Goal: Task Accomplishment & Management: Complete application form

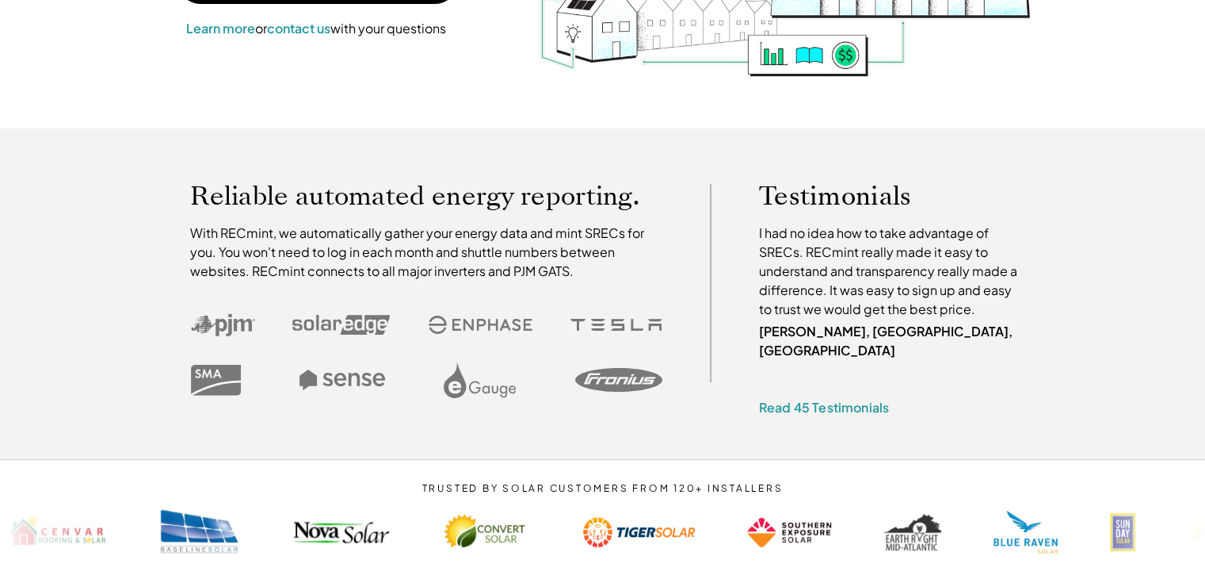
scroll to position [369, 0]
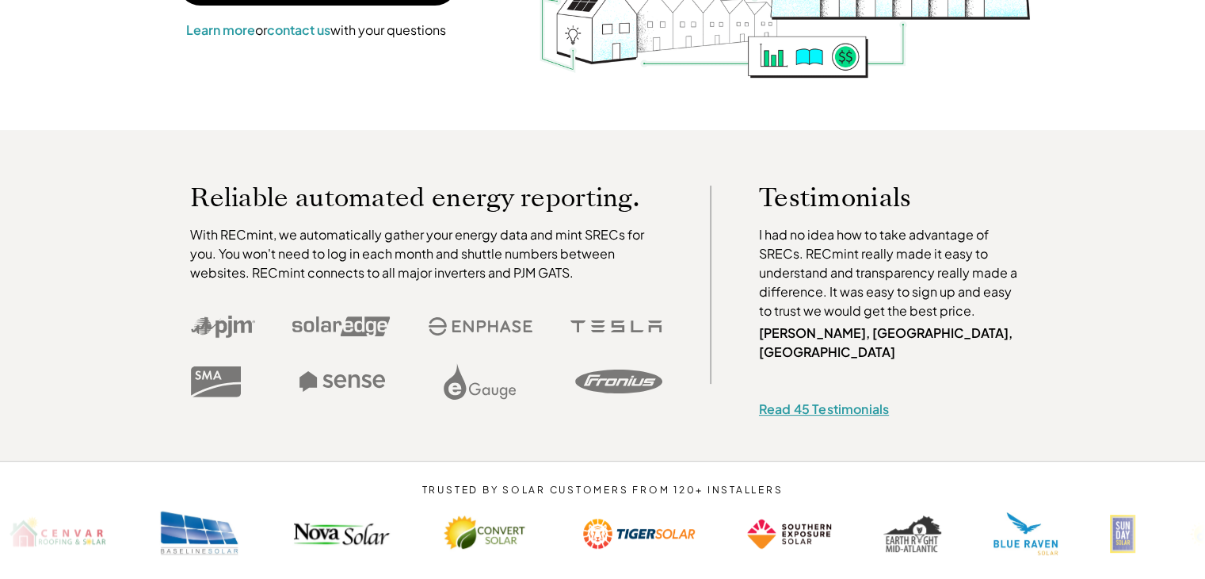
click at [859, 400] on link "Read 45 Testimonials" at bounding box center [824, 408] width 130 height 17
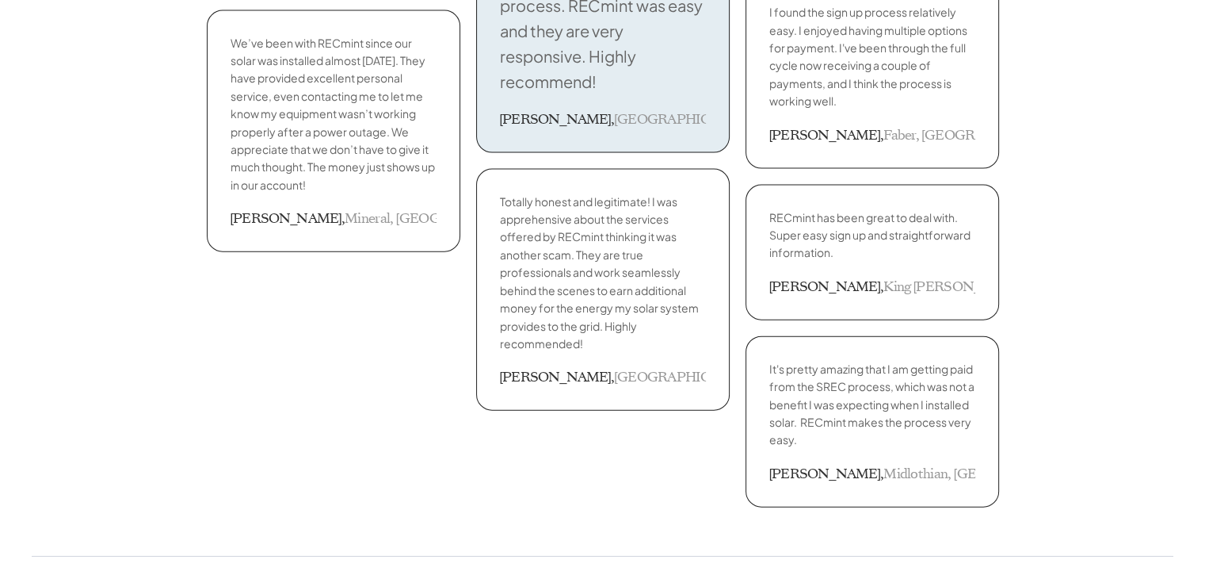
scroll to position [3540, 0]
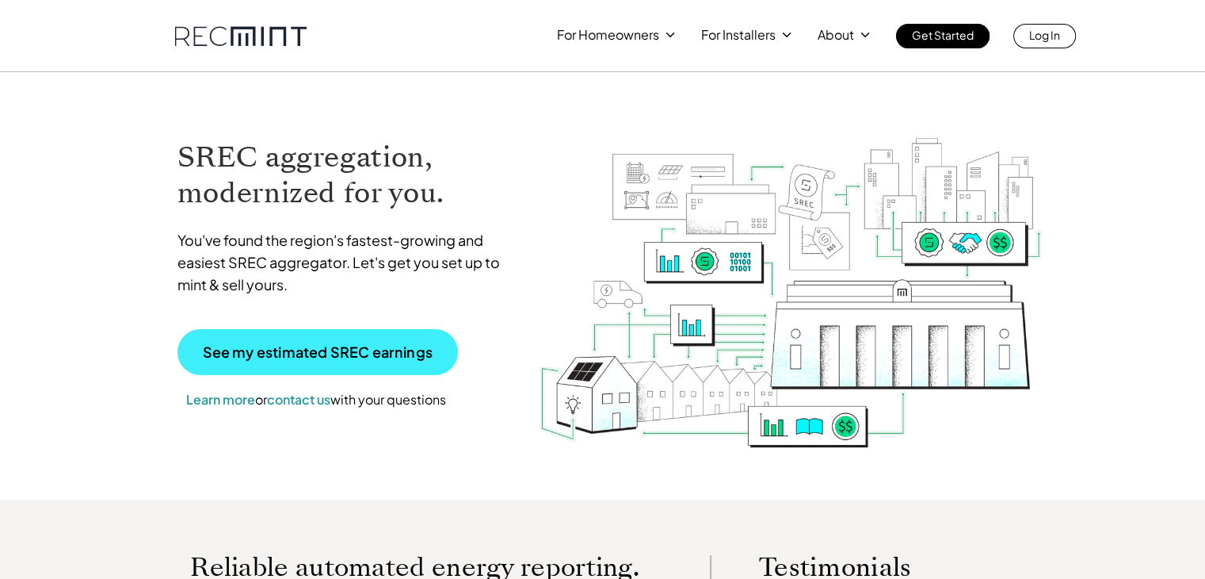
click at [269, 368] on link "See my estimated SREC earnings" at bounding box center [318, 352] width 281 height 46
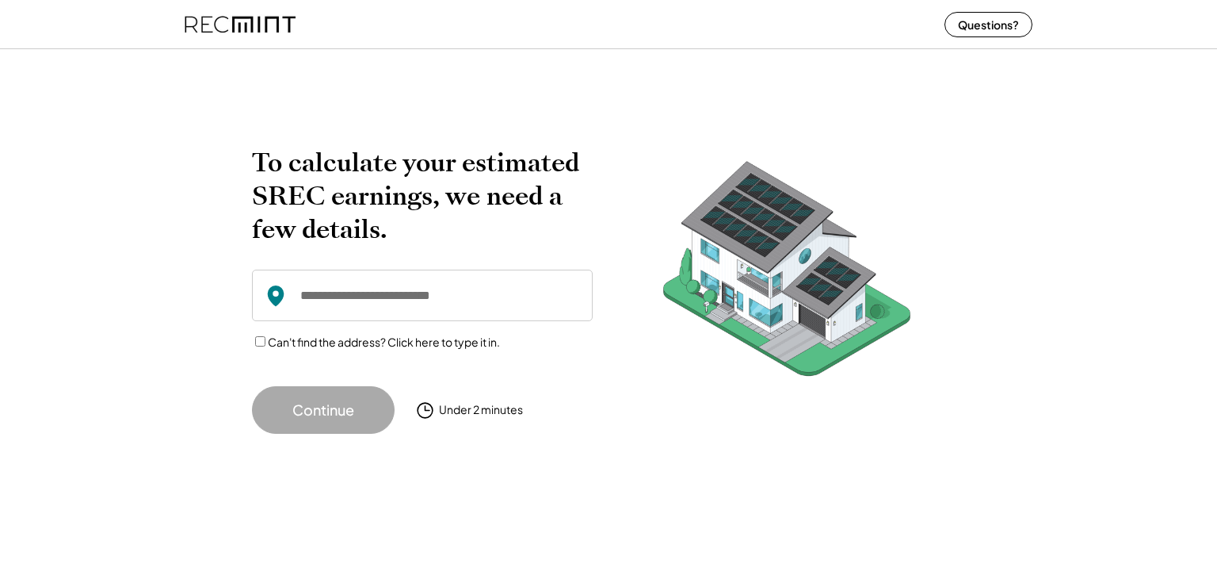
click at [390, 304] on input "input" at bounding box center [422, 295] width 341 height 52
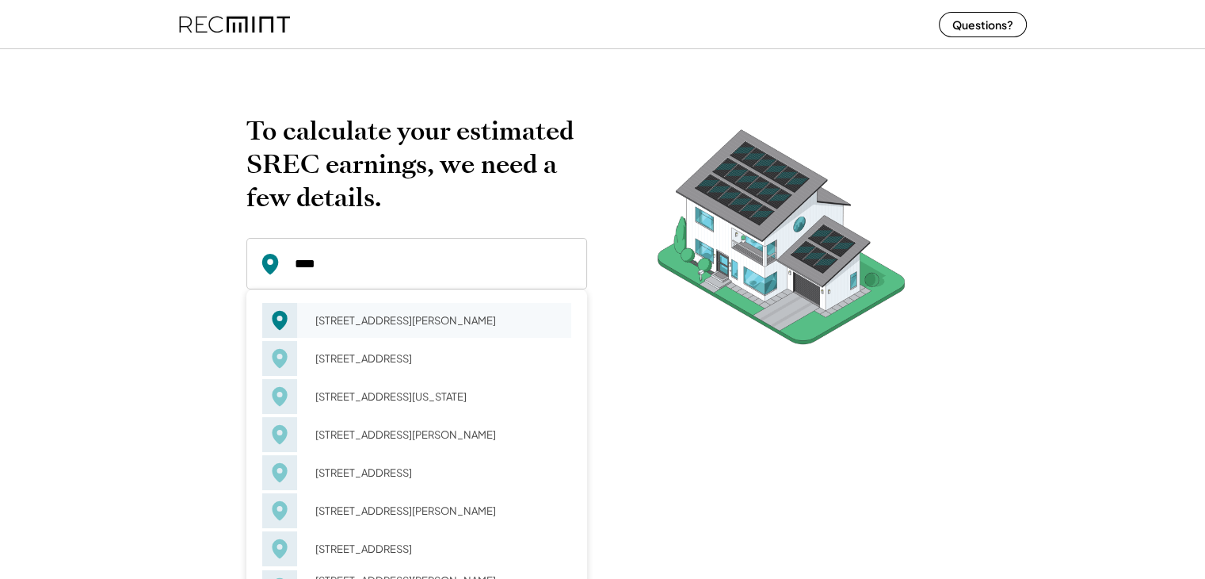
click at [417, 326] on div "[STREET_ADDRESS][PERSON_NAME]" at bounding box center [438, 320] width 266 height 22
type input "**********"
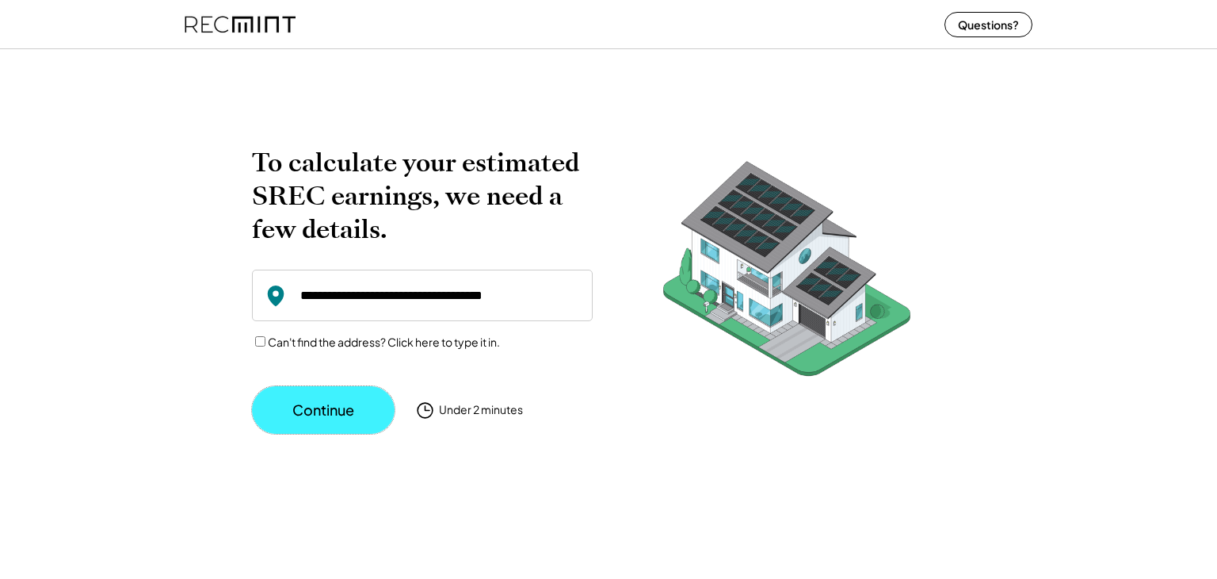
click at [337, 402] on button "Continue" at bounding box center [323, 410] width 143 height 48
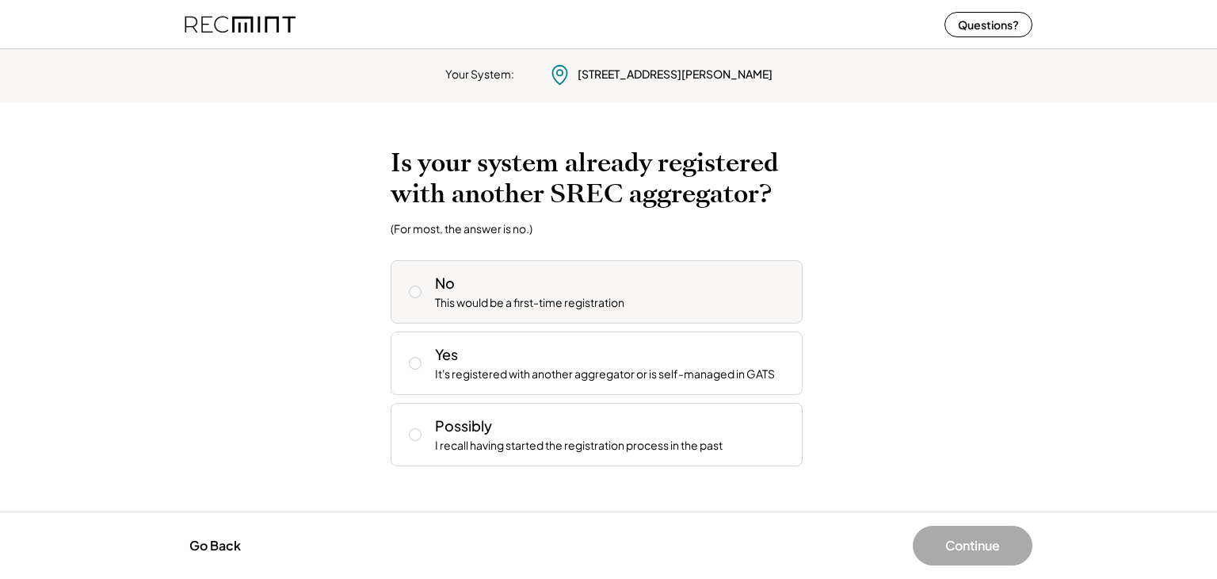
click at [426, 288] on button at bounding box center [415, 292] width 24 height 24
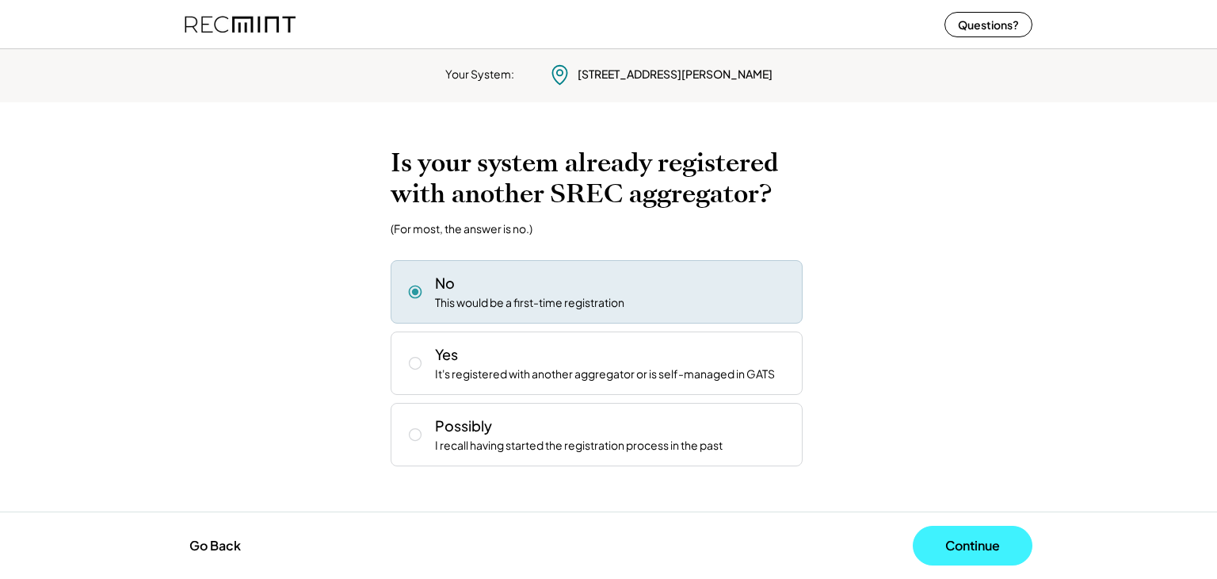
click at [991, 554] on button "Continue" at bounding box center [973, 545] width 120 height 40
